Goal: Transaction & Acquisition: Purchase product/service

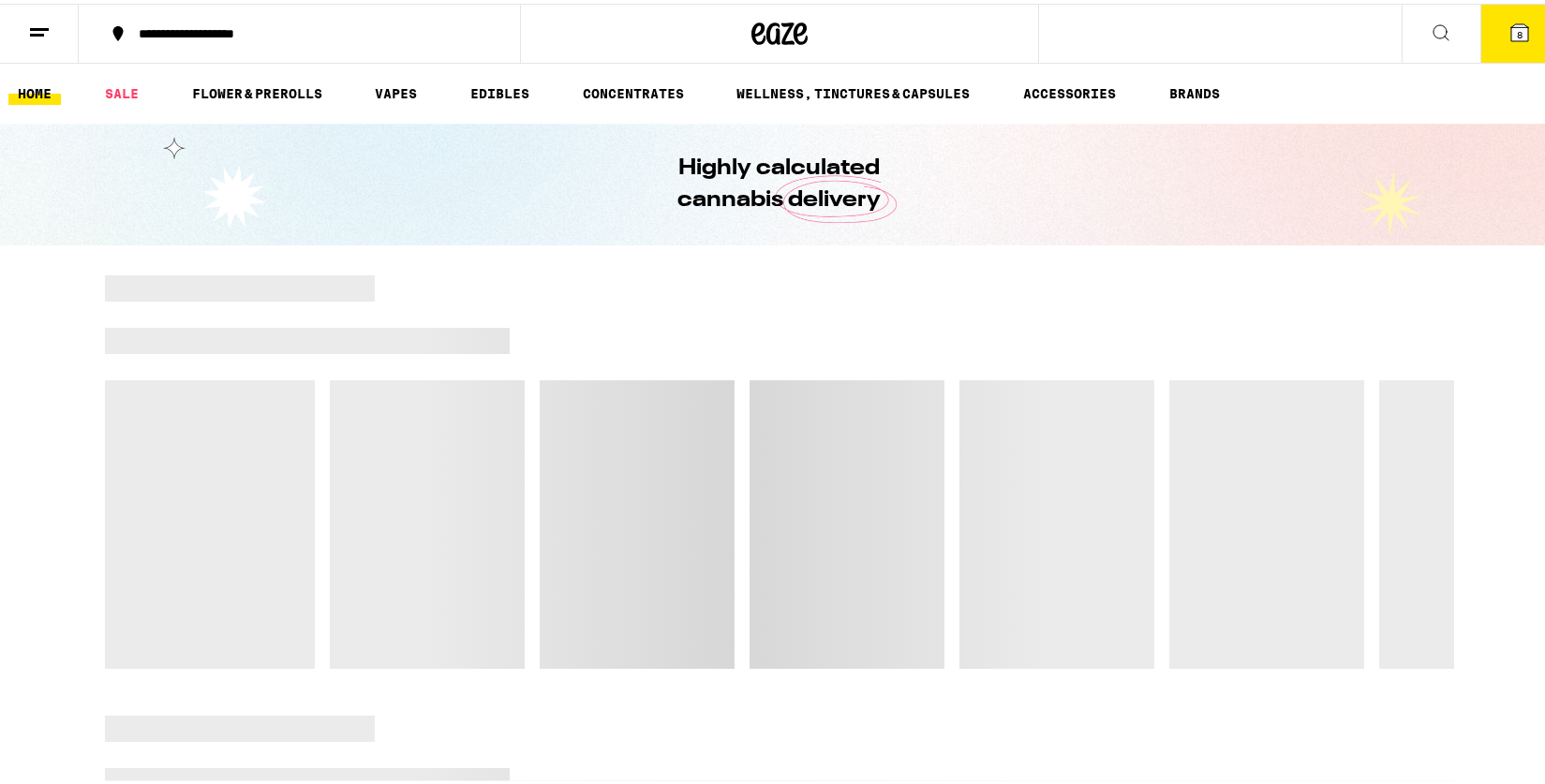
click at [1509, 28] on icon at bounding box center [1520, 28] width 22 height 22
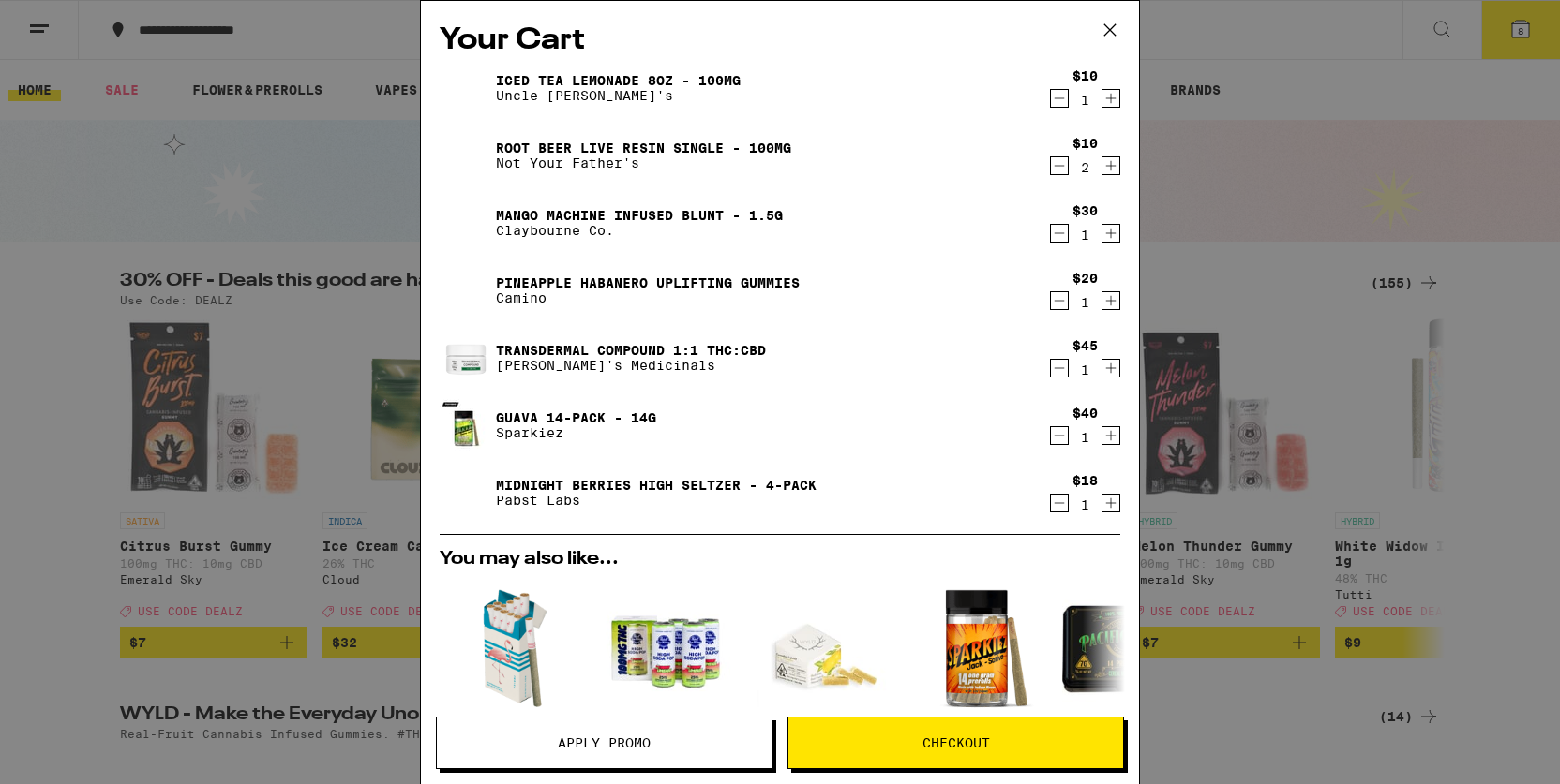
click at [1051, 507] on icon "Decrement" at bounding box center [1059, 503] width 16 height 22
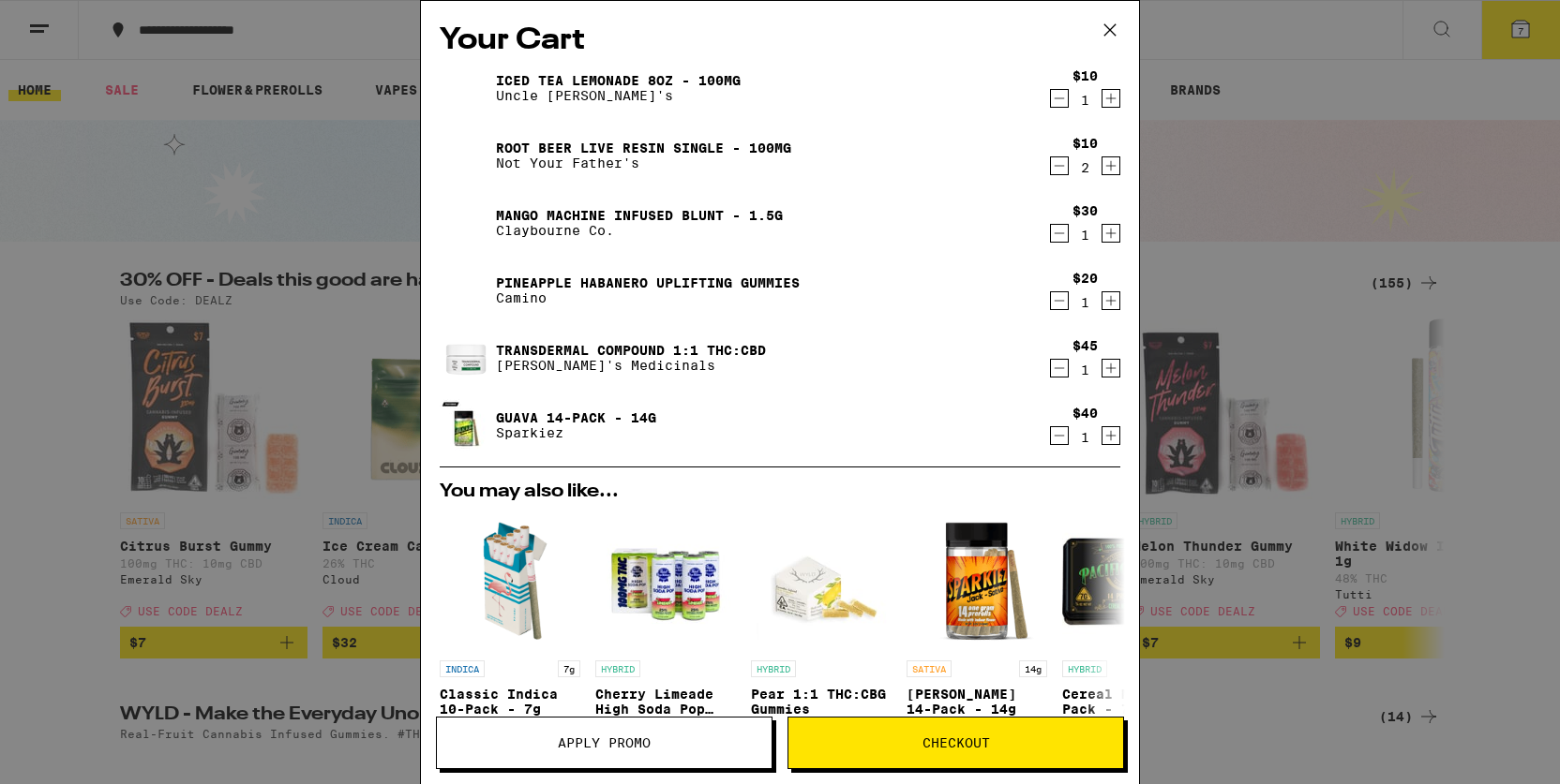
click at [1051, 443] on icon "Decrement" at bounding box center [1059, 435] width 16 height 22
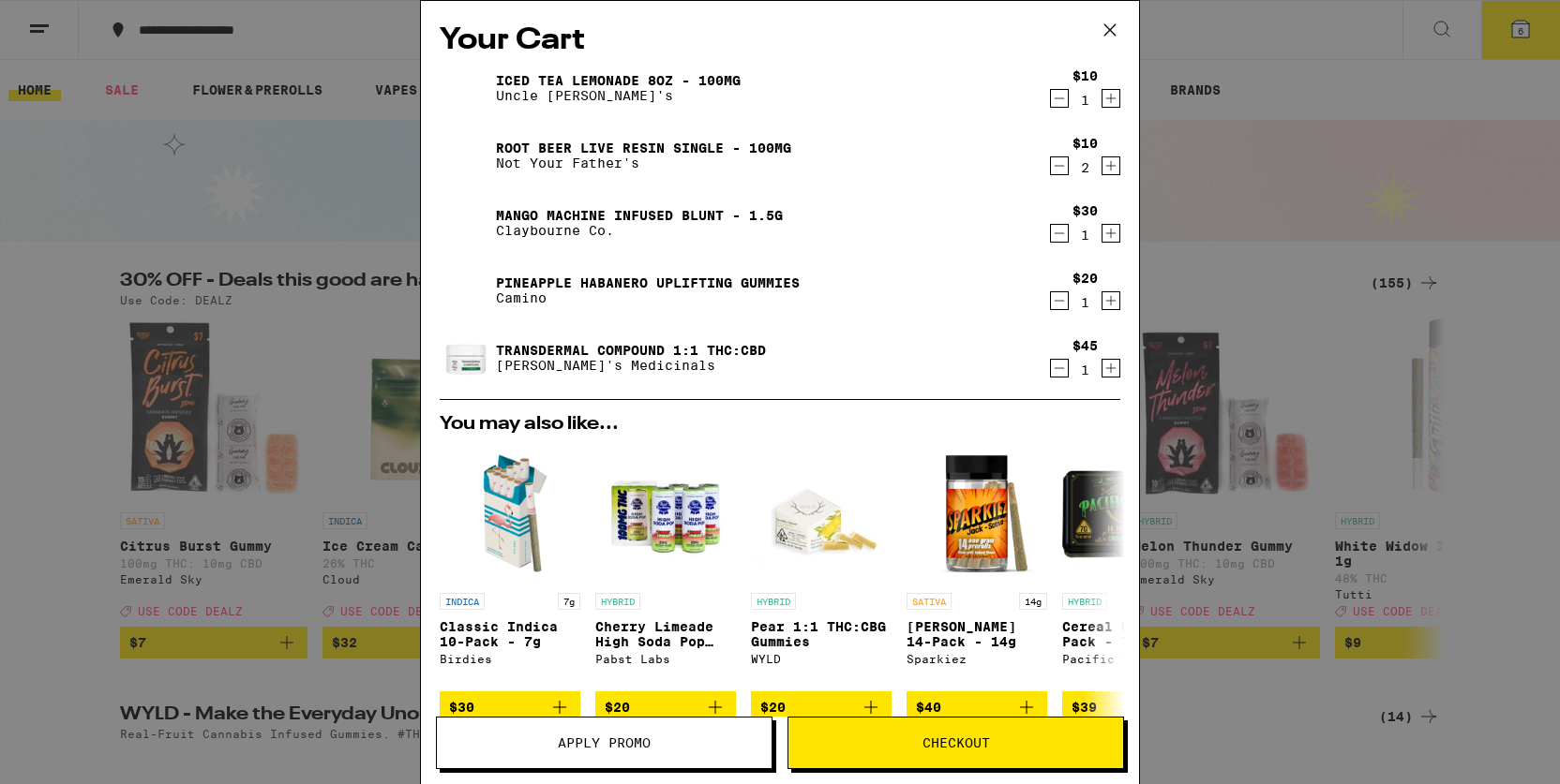
click at [1051, 366] on icon "Decrement" at bounding box center [1059, 367] width 16 height 22
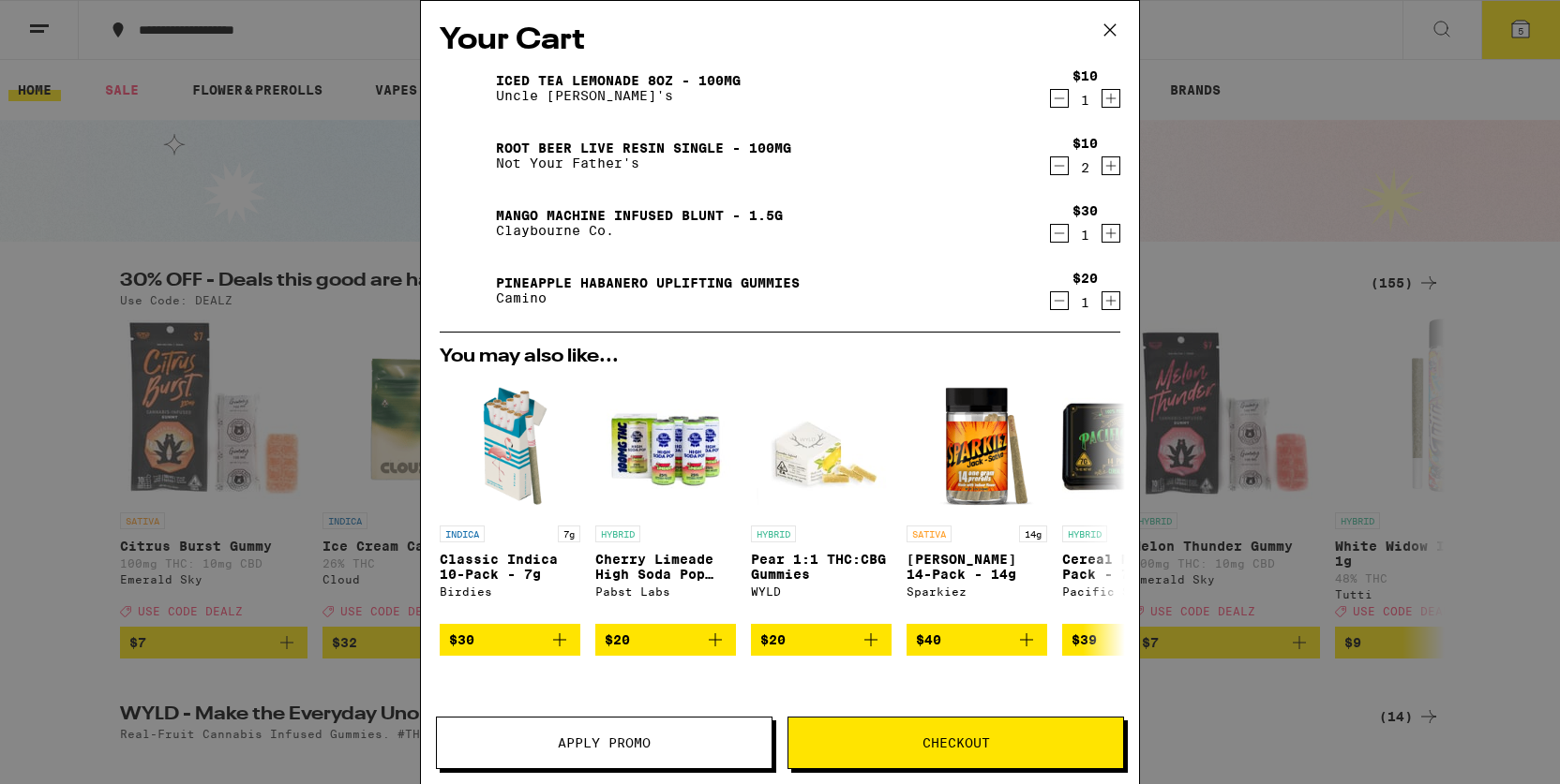
click at [1051, 301] on icon "Decrement" at bounding box center [1059, 300] width 16 height 22
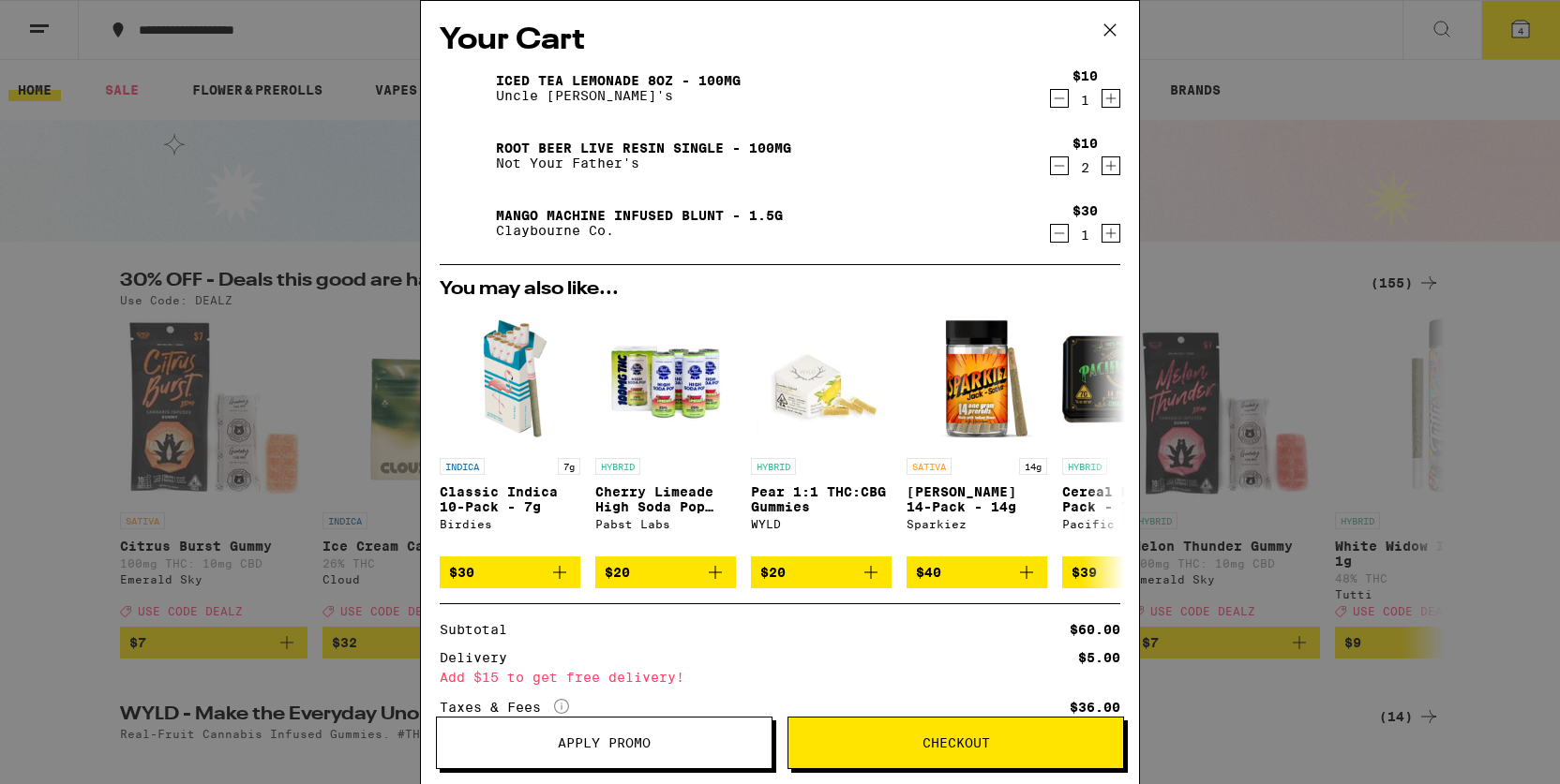
click at [1055, 99] on icon "Decrement" at bounding box center [1060, 99] width 11 height 0
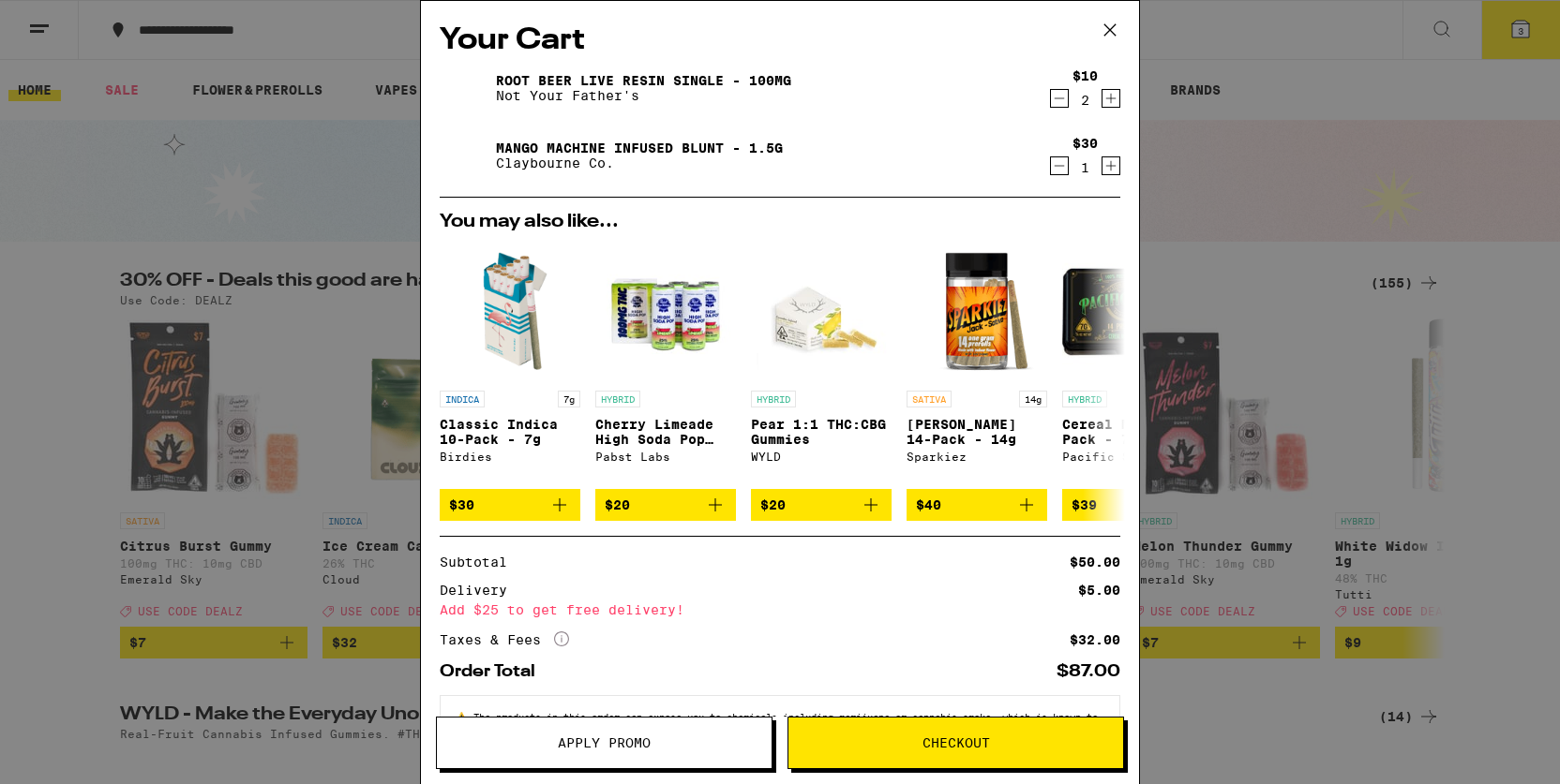
click at [1118, 30] on icon at bounding box center [1109, 29] width 28 height 28
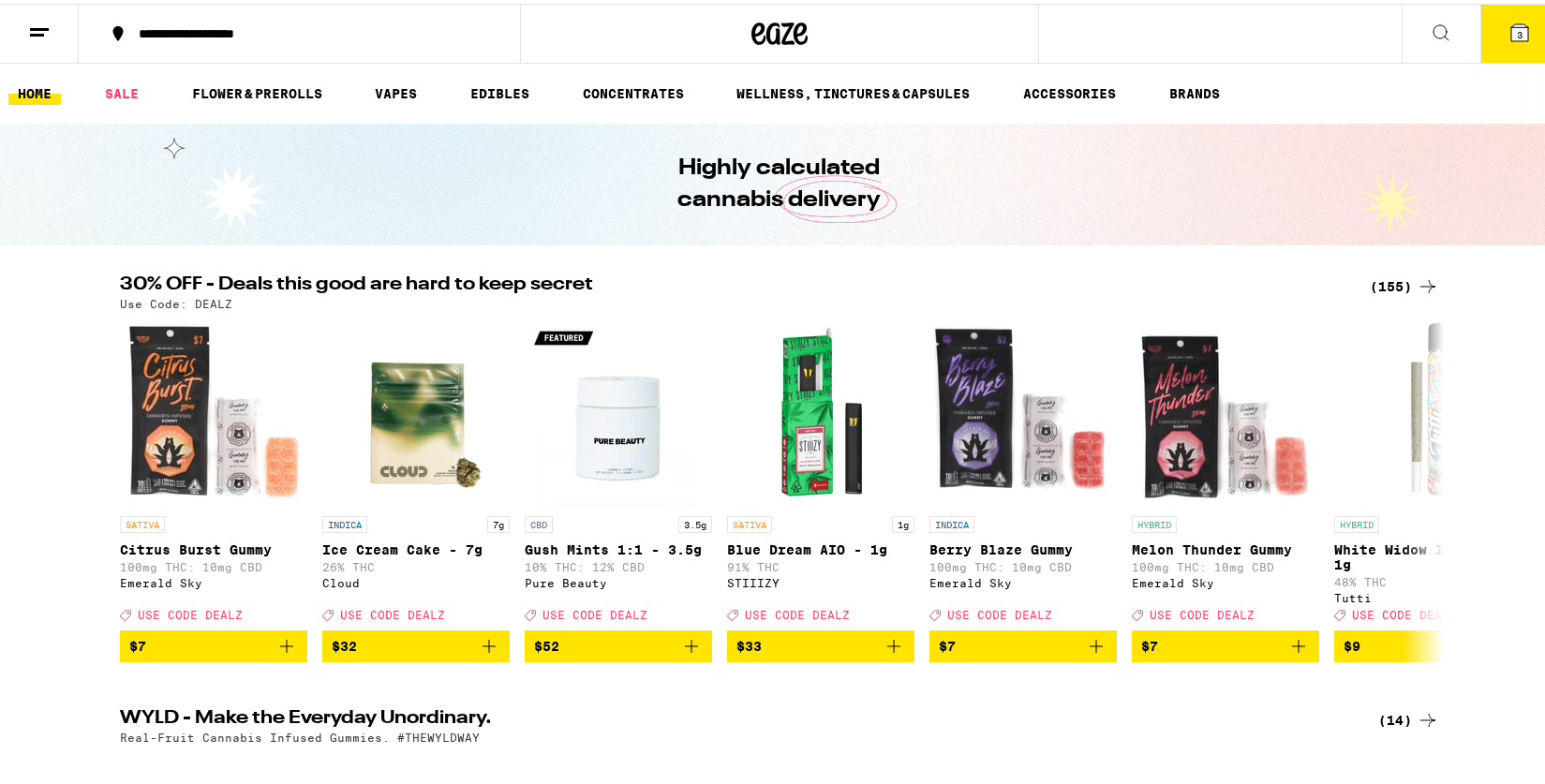
click at [1405, 286] on div "(155)" at bounding box center [1405, 282] width 70 height 22
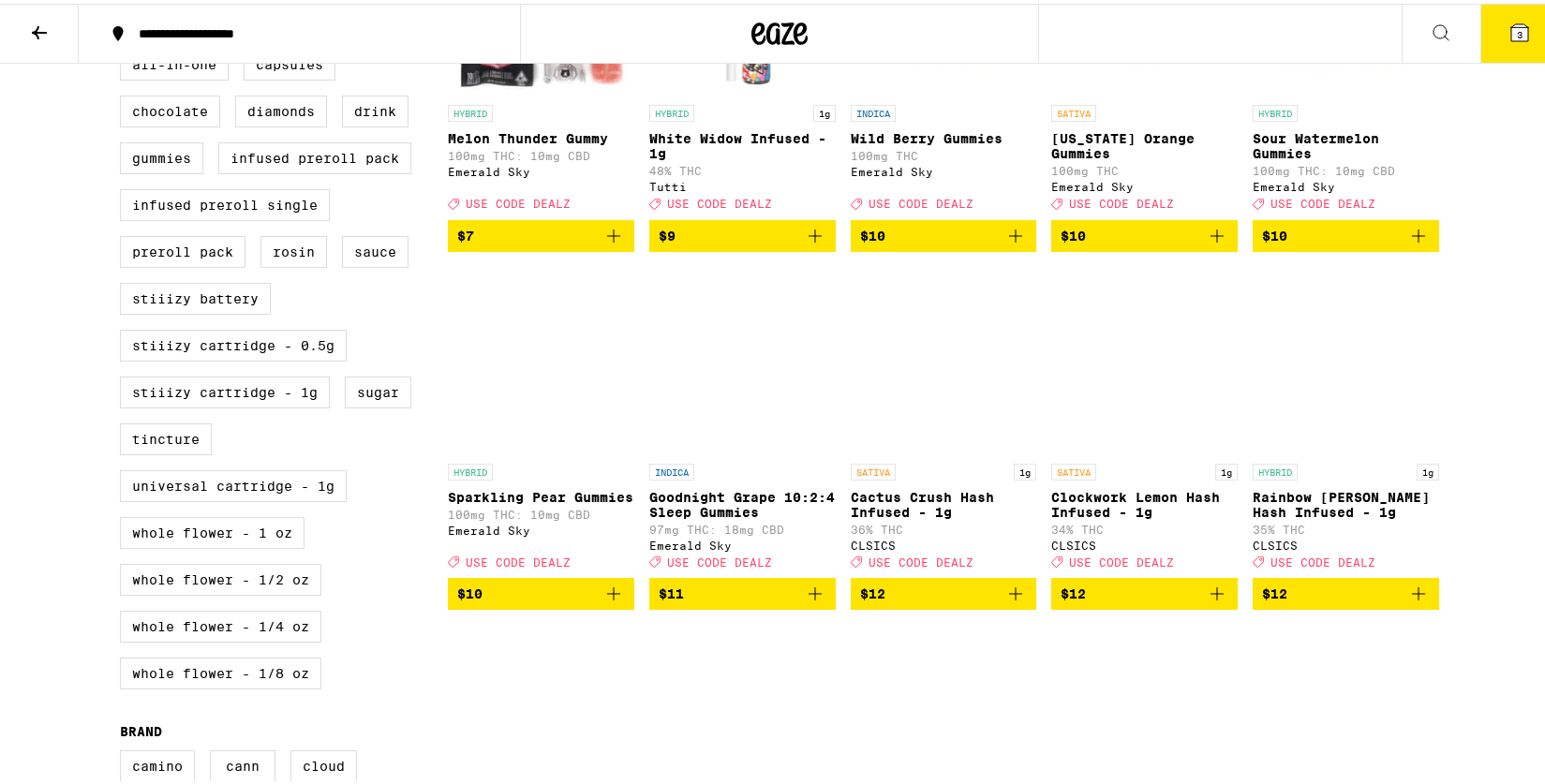
scroll to position [638, 0]
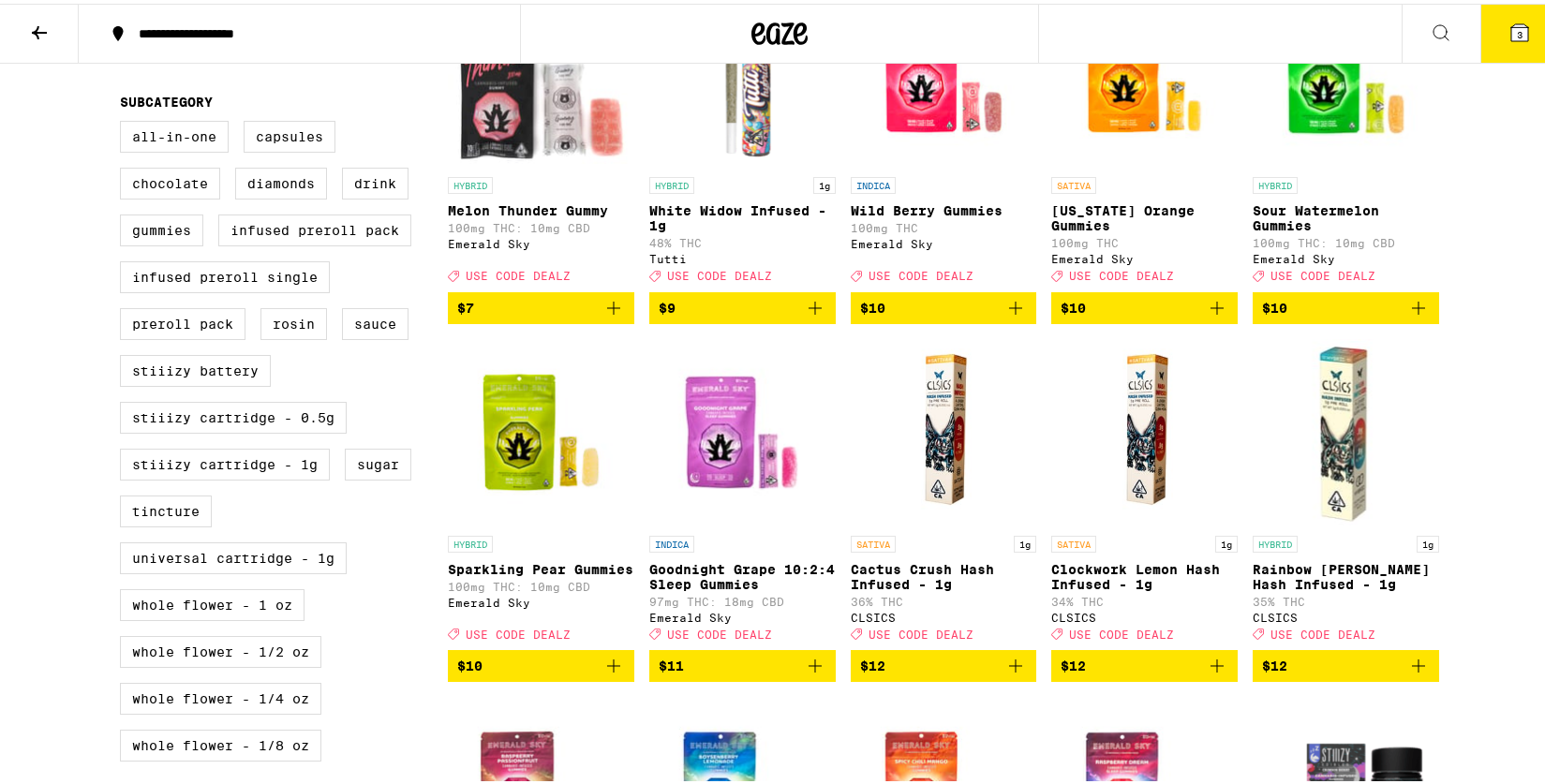
click at [787, 316] on span "$9" at bounding box center [742, 304] width 168 height 22
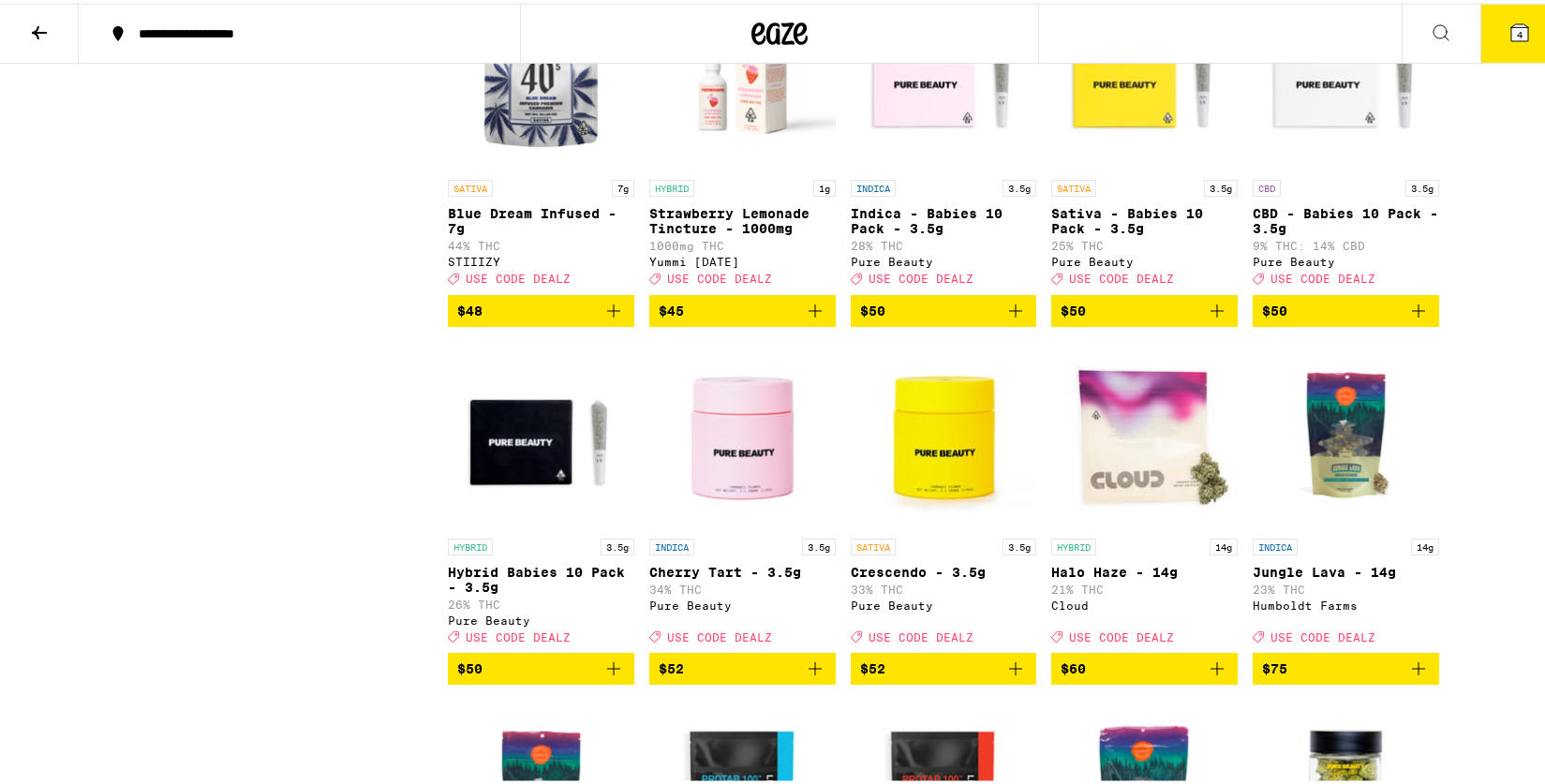
scroll to position [10282, 0]
